Goal: Task Accomplishment & Management: Manage account settings

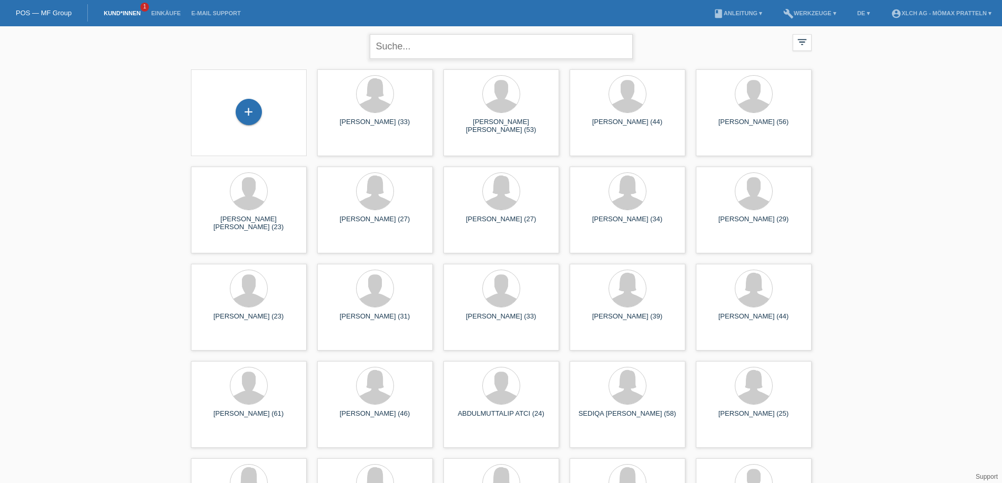
click at [471, 49] on input "text" at bounding box center [501, 46] width 263 height 25
type input "kameri"
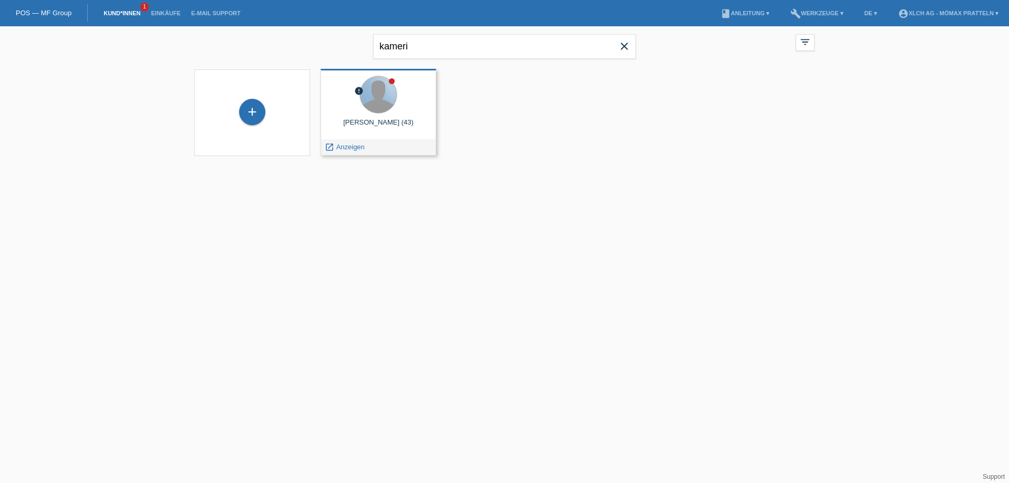
click at [377, 90] on div at bounding box center [378, 94] width 37 height 37
click at [352, 150] on span "Anzeigen" at bounding box center [350, 147] width 28 height 8
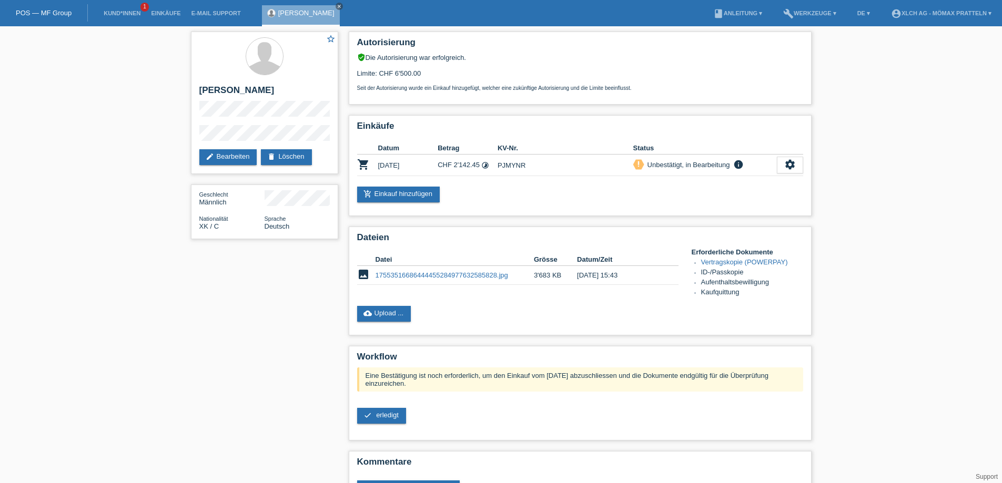
scroll to position [37, 0]
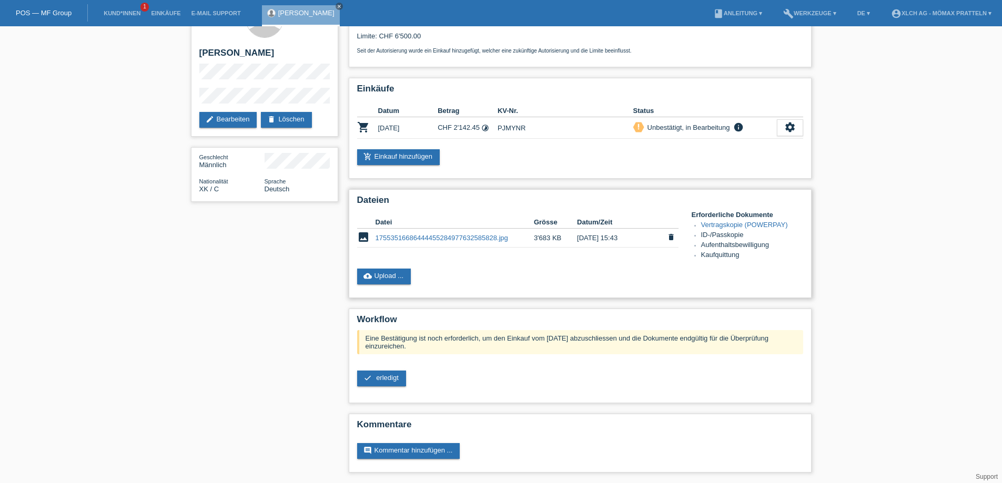
click at [416, 236] on link "17553516686444455284977632585828.jpg" at bounding box center [441, 238] width 132 height 8
click at [394, 273] on link "cloud_upload Upload ..." at bounding box center [384, 277] width 54 height 16
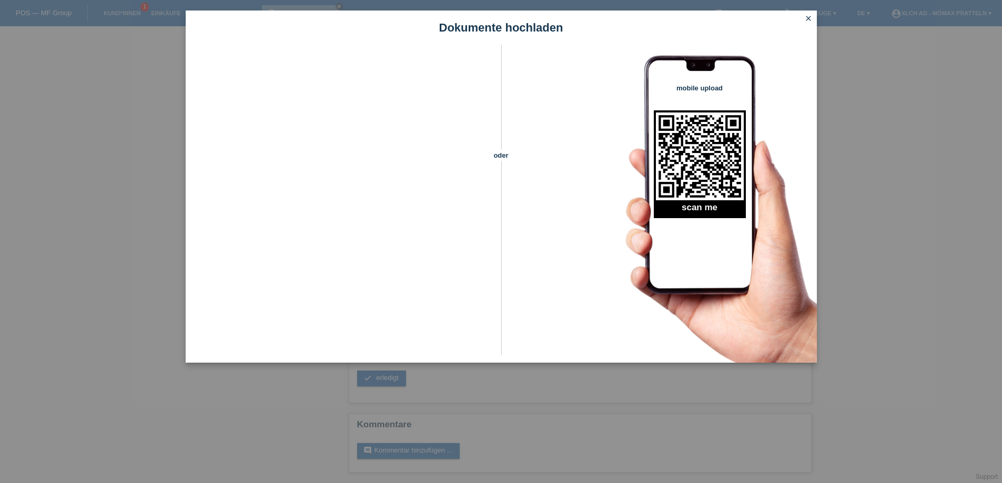
click at [810, 21] on icon "close" at bounding box center [808, 18] width 8 height 8
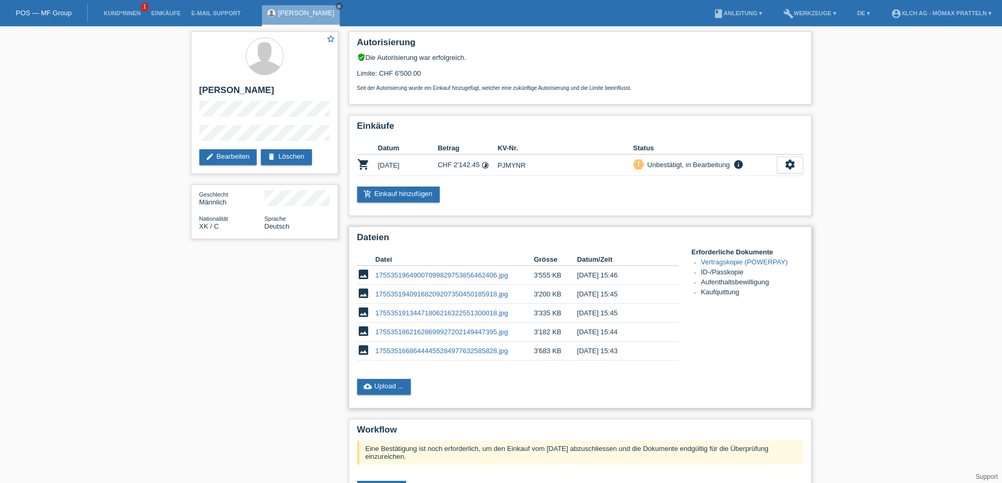
scroll to position [38, 0]
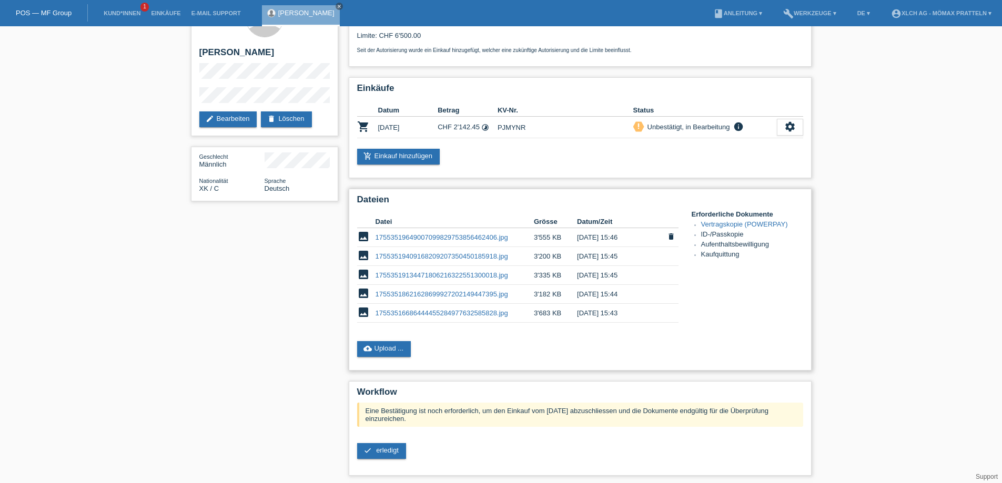
click at [432, 238] on link "17553519649007099829753856462406.jpg" at bounding box center [441, 237] width 132 height 8
click at [437, 257] on link "17553519409168209207350450185918.jpg" at bounding box center [441, 256] width 132 height 8
click at [445, 280] on td "17553519134471806216322551300018.jpg" at bounding box center [454, 275] width 158 height 19
click at [443, 276] on link "17553519134471806216322551300018.jpg" at bounding box center [441, 275] width 132 height 8
click at [455, 313] on link "17553516686444455284977632585828.jpg" at bounding box center [441, 313] width 132 height 8
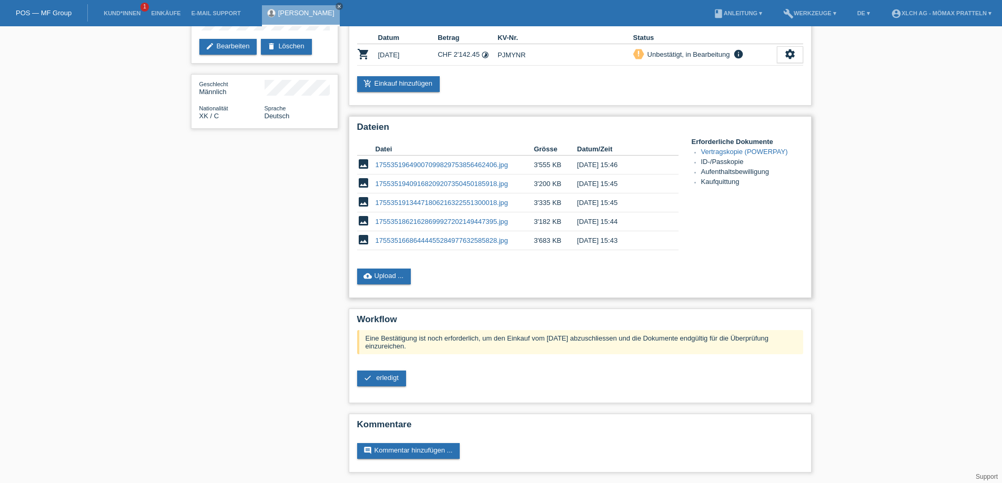
scroll to position [0, 0]
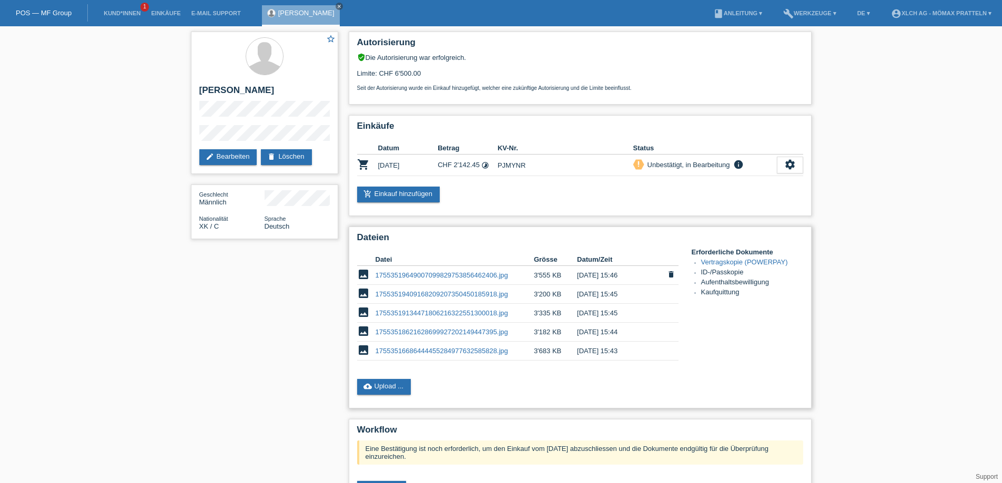
click at [427, 273] on link "17553519649007099829753856462406.jpg" at bounding box center [441, 275] width 132 height 8
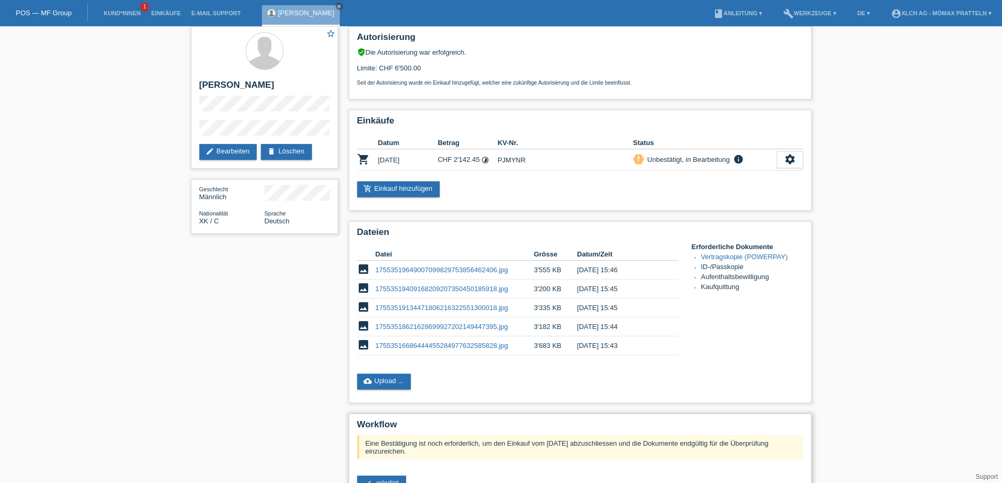
scroll to position [110, 0]
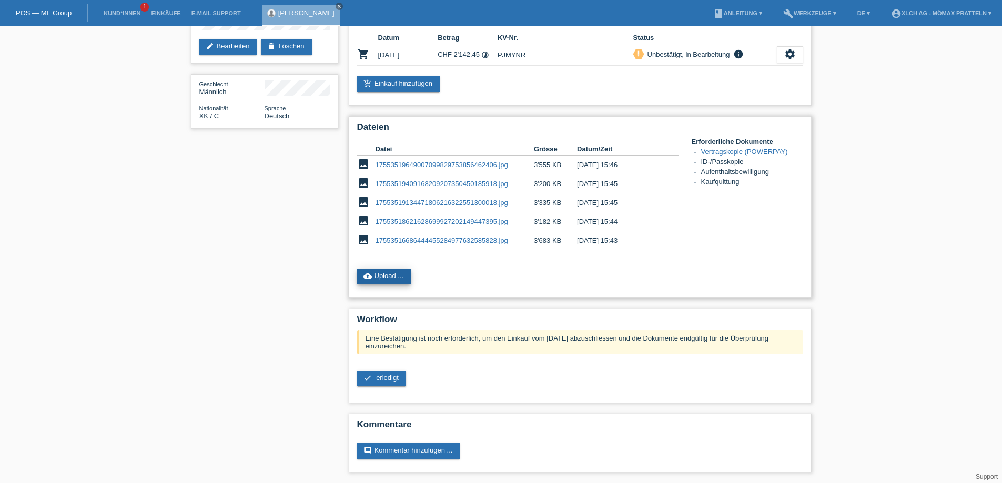
click at [405, 275] on link "cloud_upload Upload ..." at bounding box center [384, 277] width 54 height 16
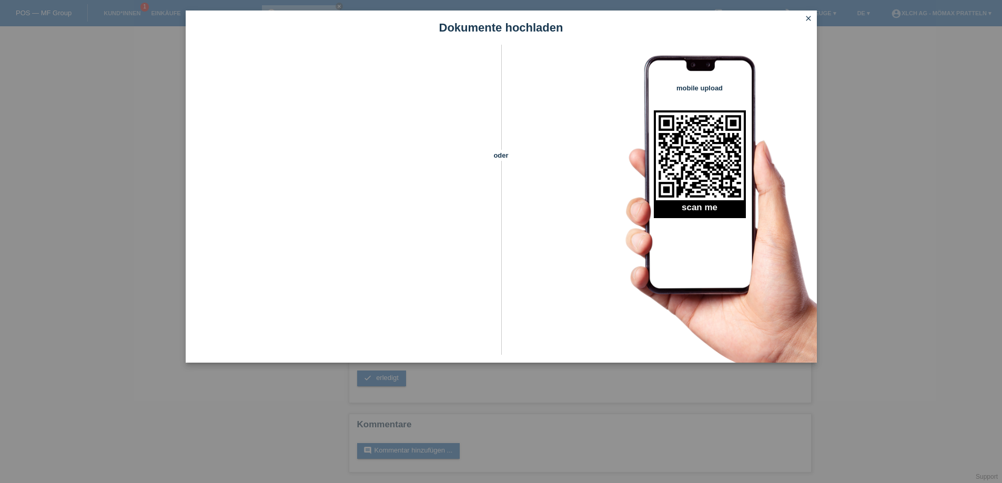
click at [806, 17] on icon "close" at bounding box center [808, 18] width 8 height 8
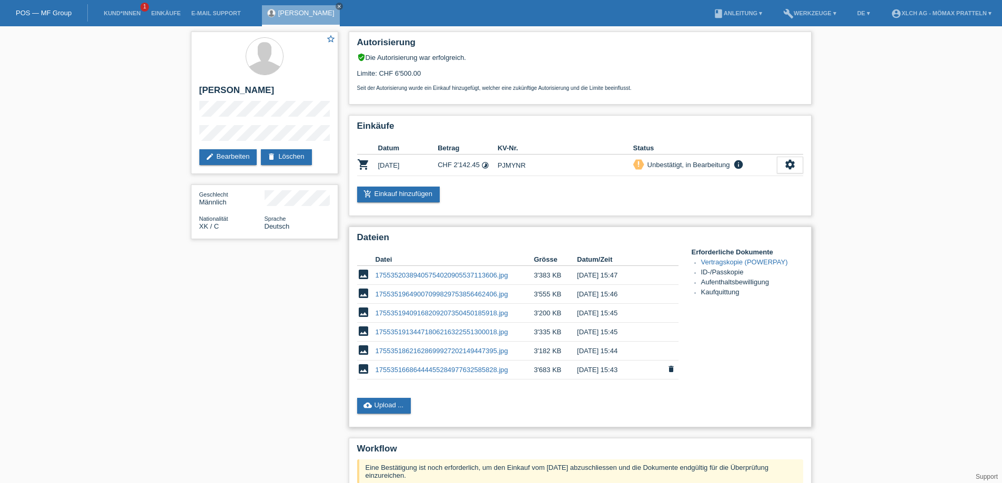
click at [460, 371] on link "17553516686444455284977632585828.jpg" at bounding box center [441, 370] width 132 height 8
click at [449, 274] on link "17553520389405754020905537113606.jpg" at bounding box center [441, 275] width 132 height 8
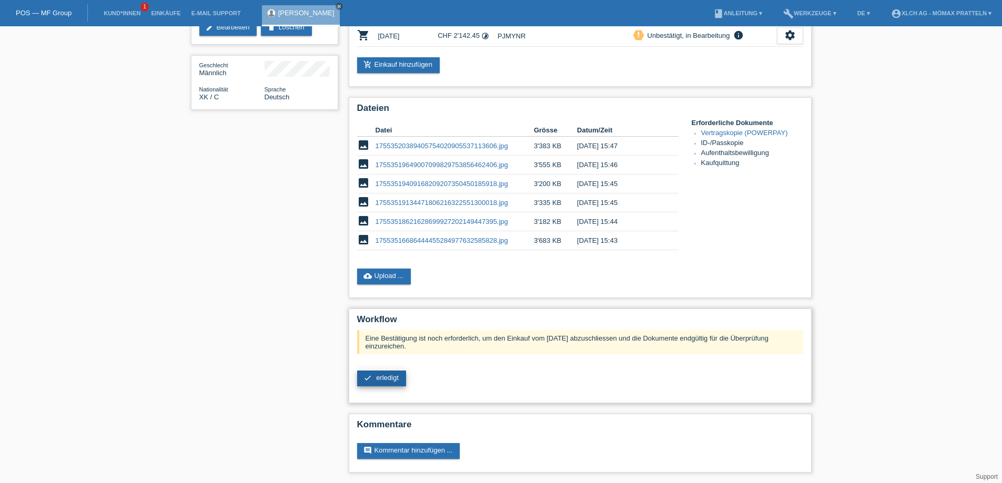
click at [376, 377] on span "erledigt" at bounding box center [387, 378] width 23 height 8
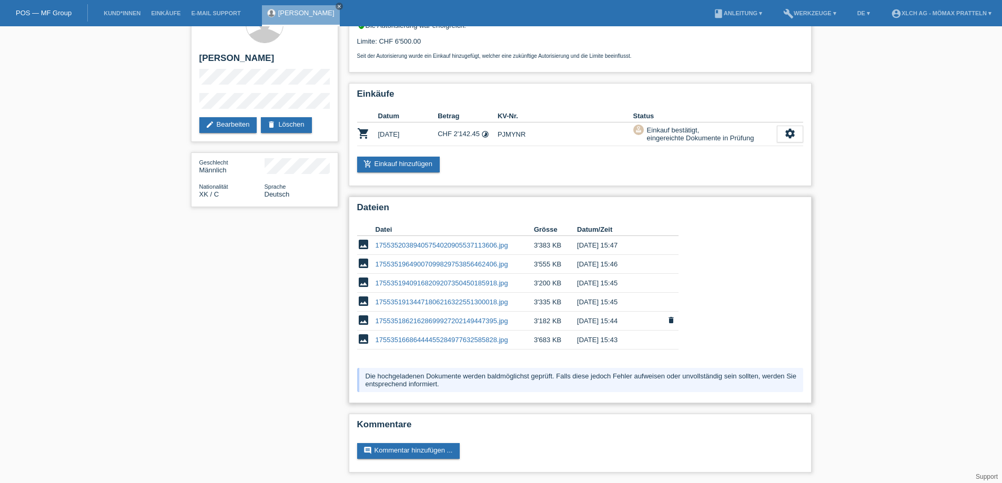
scroll to position [32, 0]
click at [422, 244] on link "17553520389405754020905537113606.jpg" at bounding box center [441, 245] width 132 height 8
click at [413, 244] on link "17553520389405754020905537113606.jpg" at bounding box center [441, 245] width 132 height 8
click at [463, 249] on link "17553520389405754020905537113606.jpg" at bounding box center [441, 245] width 132 height 8
click at [481, 266] on link "17553519649007099829753856462406.jpg" at bounding box center [441, 264] width 132 height 8
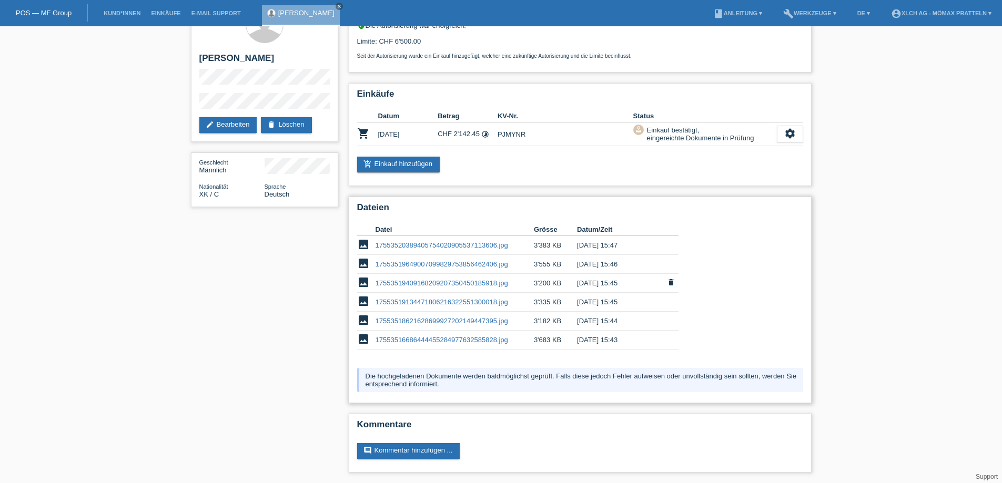
click at [449, 282] on link "17553519409168209207350450185918.jpg" at bounding box center [441, 283] width 132 height 8
click at [426, 305] on link "17553519134471806216322551300018.jpg" at bounding box center [441, 302] width 132 height 8
click at [434, 320] on link "17553518621628699927202149447395.jpg" at bounding box center [441, 321] width 132 height 8
click at [462, 340] on link "17553516686444455284977632585828.jpg" at bounding box center [441, 340] width 132 height 8
